Goal: Information Seeking & Learning: Find specific page/section

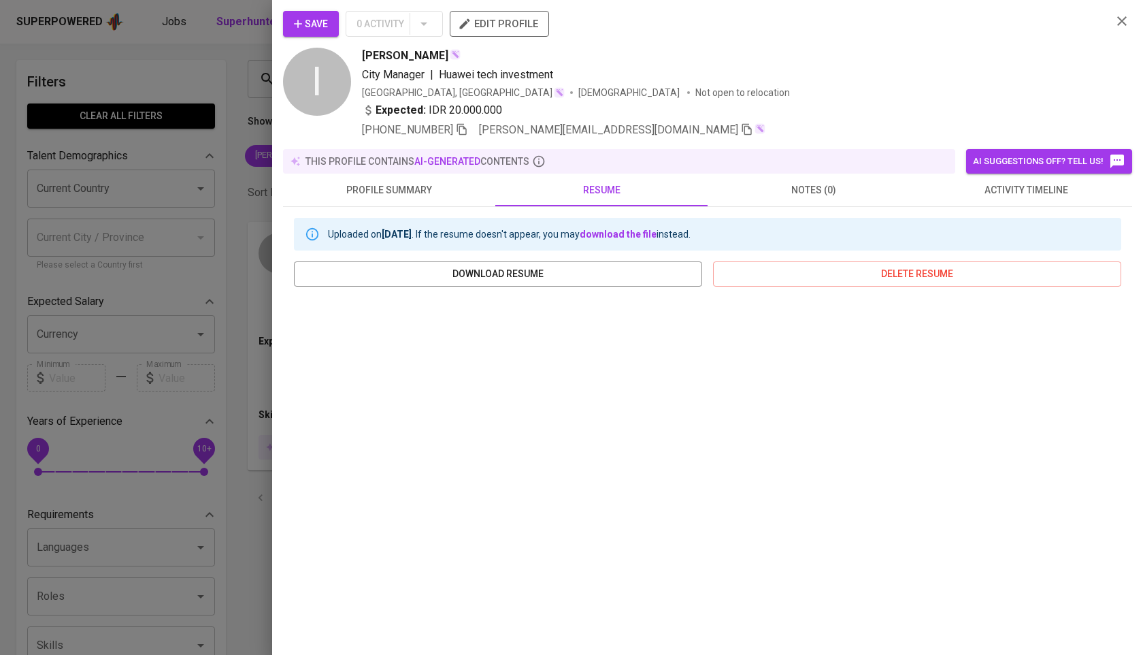
click at [275, 139] on div "Save 0 Activity edit profile I [PERSON_NAME] City Manager | Huawei tech investm…" at bounding box center [707, 327] width 871 height 655
click at [228, 148] on div at bounding box center [571, 327] width 1143 height 655
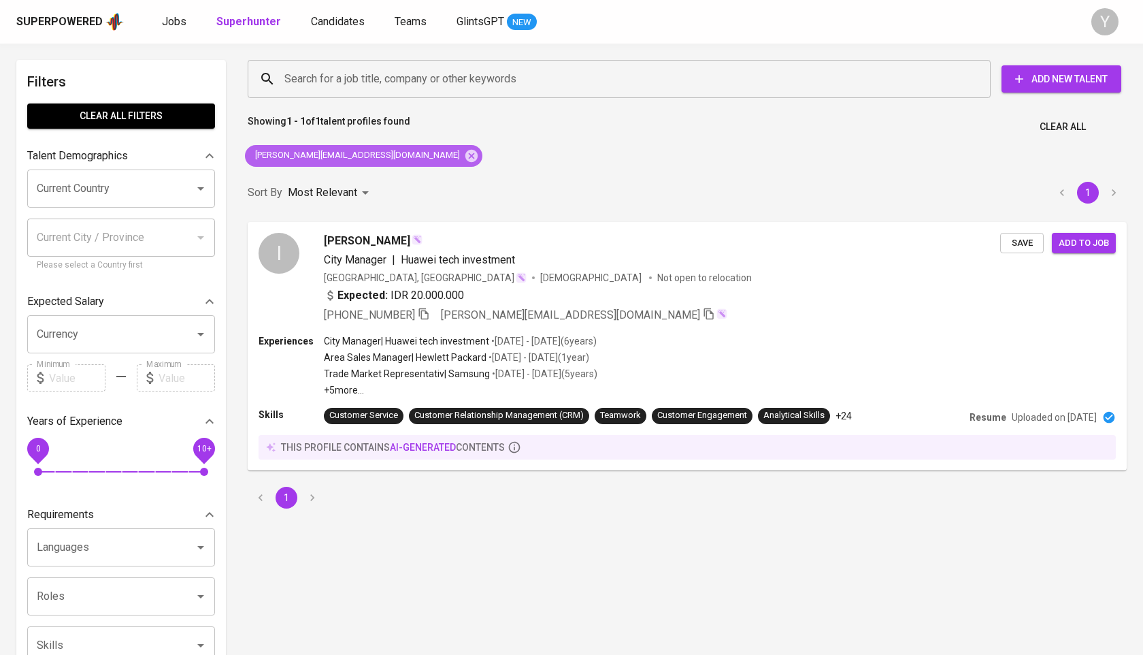
click at [357, 163] on div "[PERSON_NAME][EMAIL_ADDRESS][DOMAIN_NAME]" at bounding box center [364, 156] width 238 height 22
click at [466, 161] on icon at bounding box center [472, 155] width 12 height 12
click at [356, 83] on input "Search for a job title, company or other keywords" at bounding box center [622, 79] width 683 height 26
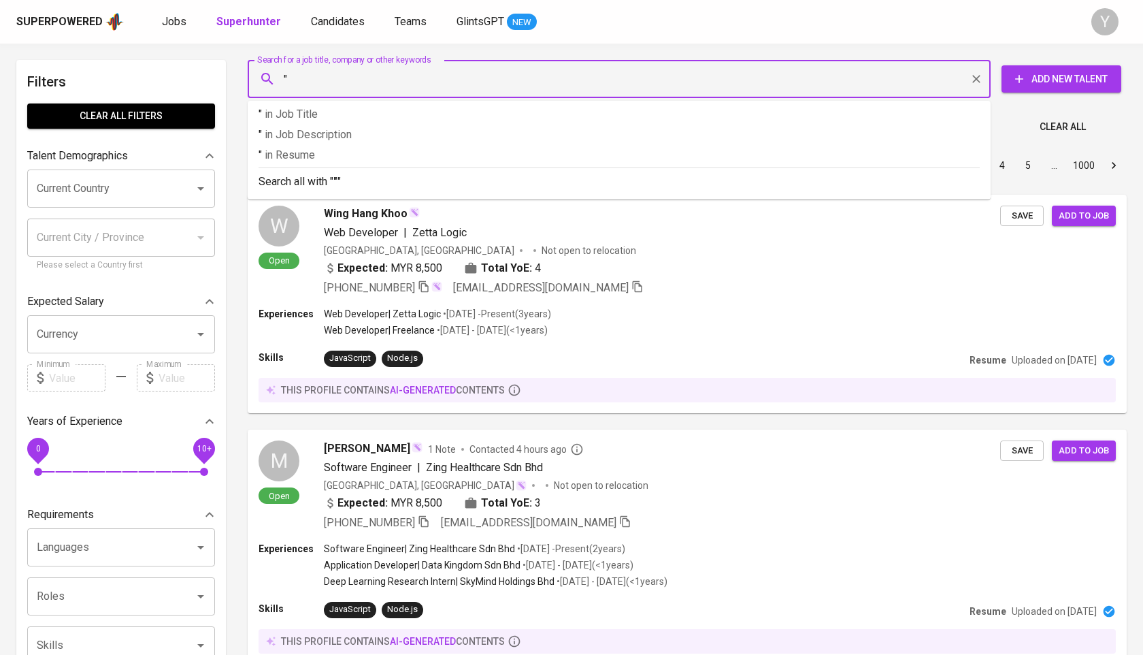
paste input "[PERSON_NAME]"
type input ""[PERSON_NAME]""
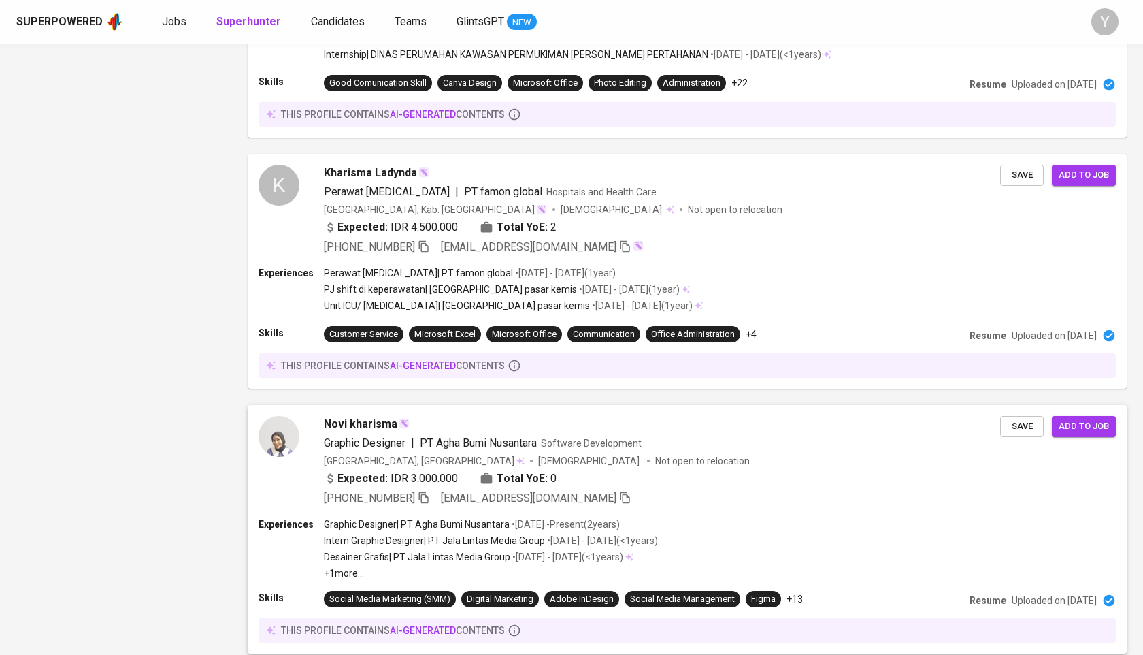
scroll to position [2211, 0]
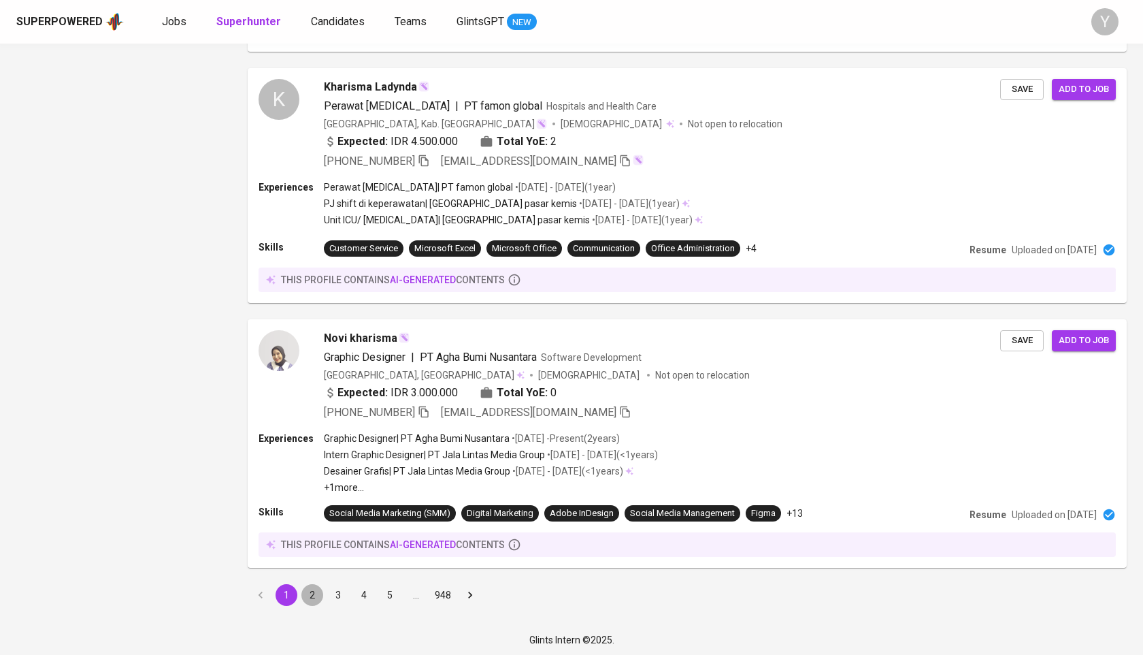
click at [313, 590] on button "2" at bounding box center [313, 595] width 22 height 22
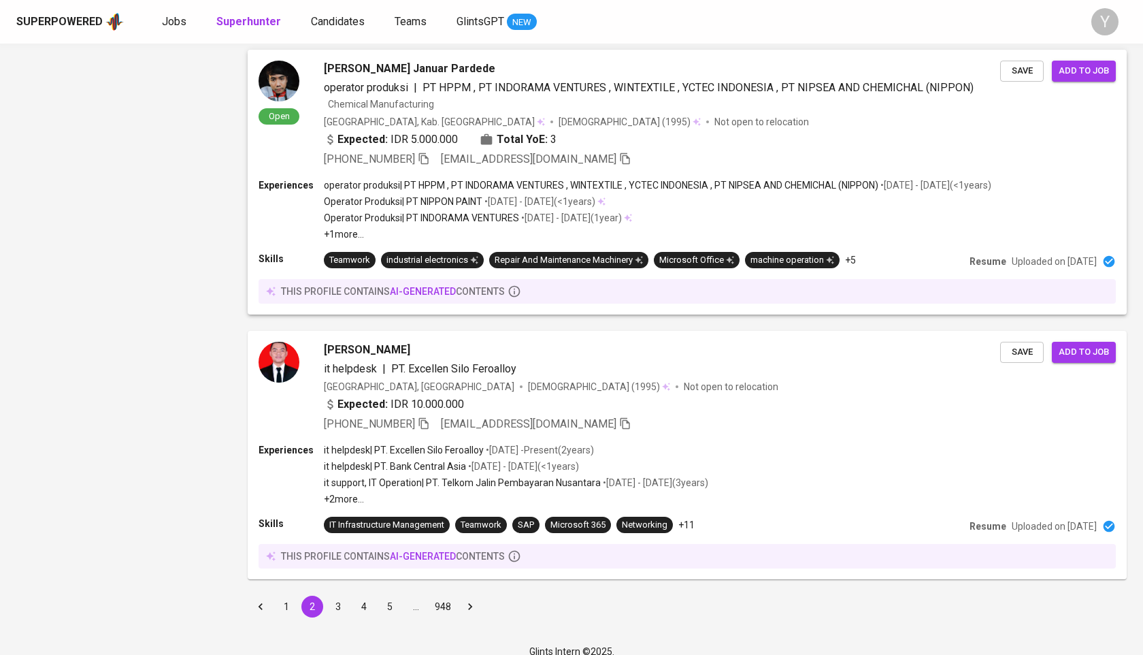
scroll to position [2146, 0]
